Goal: Task Accomplishment & Management: Manage account settings

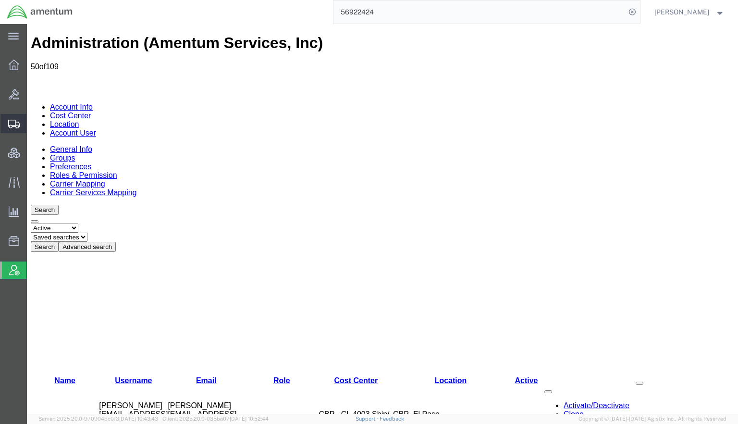
click at [33, 123] on span "Shipments" at bounding box center [29, 123] width 7 height 19
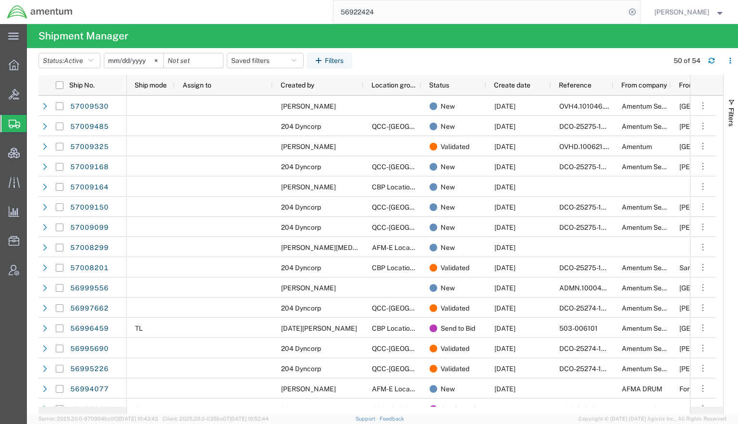
click at [304, 10] on div "56922424" at bounding box center [360, 12] width 560 height 24
click at [263, 54] on button "Saved filters" at bounding box center [265, 60] width 77 height 15
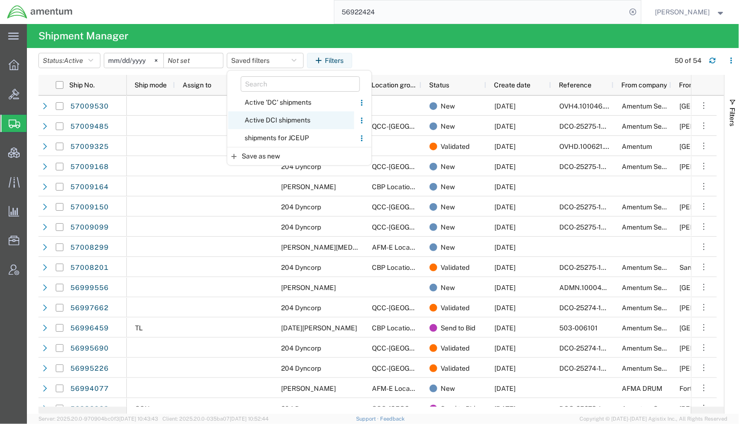
click at [282, 125] on span "Active DCI shipments" at bounding box center [291, 120] width 126 height 18
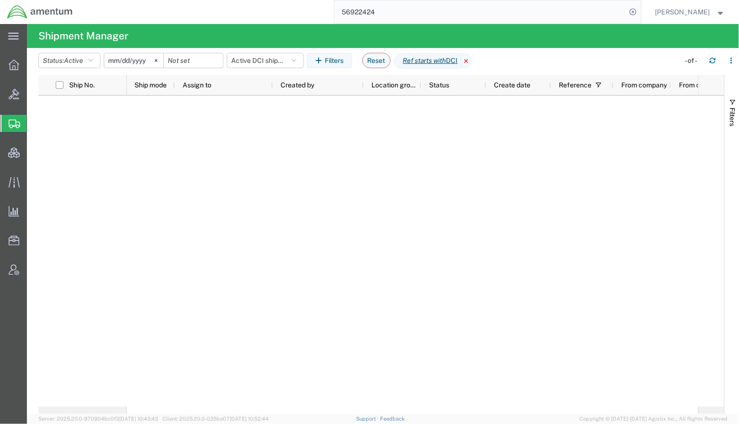
click at [473, 59] on icon at bounding box center [467, 60] width 12 height 15
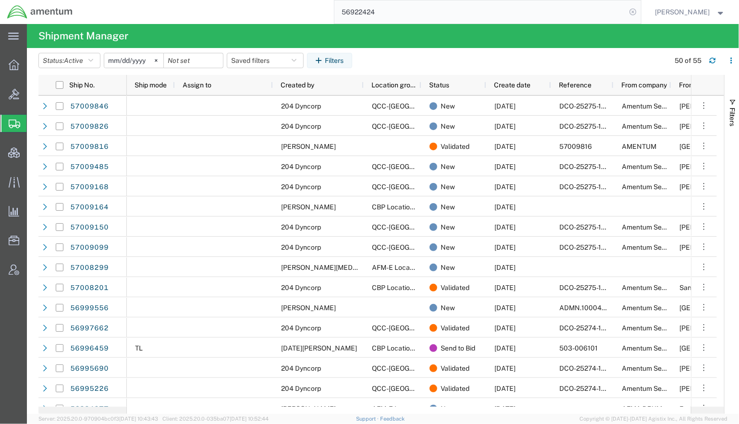
click at [630, 12] on icon at bounding box center [632, 11] width 13 height 13
